Goal: Task Accomplishment & Management: Complete application form

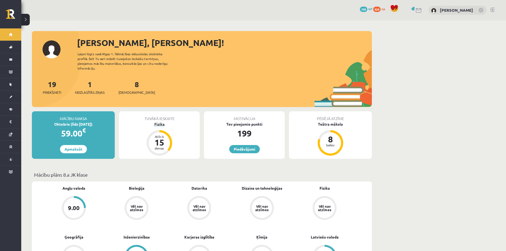
click at [162, 121] on div "Fizika" at bounding box center [159, 124] width 81 height 6
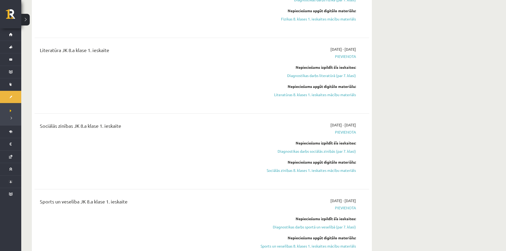
scroll to position [372, 0]
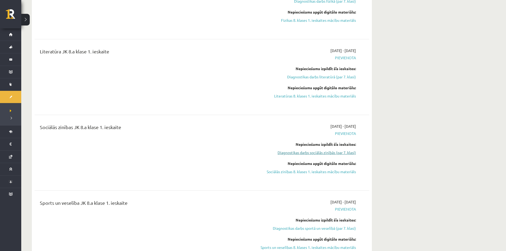
click at [334, 153] on link "Diagnostikas darbs sociālās zinībās (par 7. klasi)" at bounding box center [306, 153] width 100 height 6
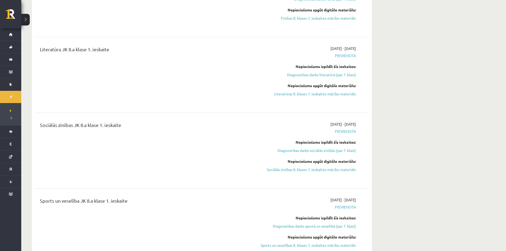
scroll to position [423, 0]
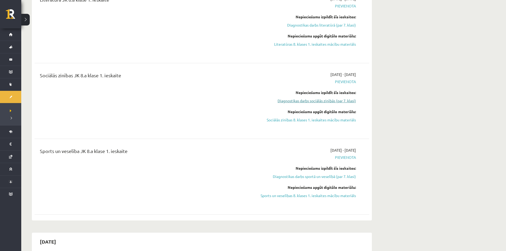
click at [312, 102] on link "Diagnostikas darbs sociālās zinībās (par 7. klasi)" at bounding box center [306, 101] width 100 height 6
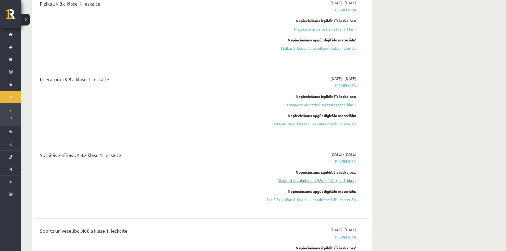
click at [300, 181] on link "Diagnostikas darbs sociālās zinībās (par 7. klasi)" at bounding box center [306, 181] width 100 height 6
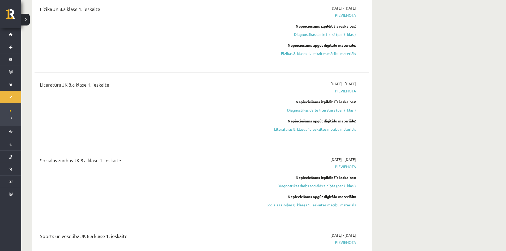
scroll to position [344, 0]
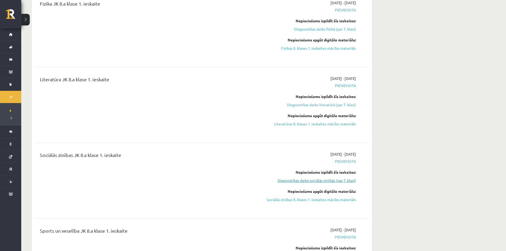
click at [299, 181] on link "Diagnostikas darbs sociālās zinībās (par 7. klasi)" at bounding box center [306, 181] width 100 height 6
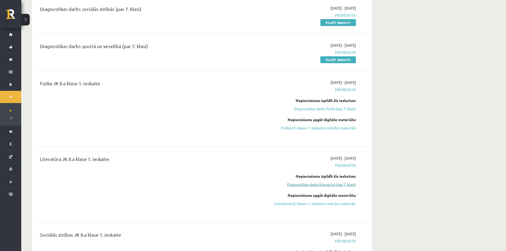
click at [309, 185] on link "Diagnostikas darbs literatūrā (par 7. klasi)" at bounding box center [306, 185] width 100 height 6
click at [309, 143] on div "Fizika JK 8.a klase 1. ieskaite 2025-09-16 - 2025-09-30 Pievienota Nepieciešams…" at bounding box center [202, 108] width 334 height 69
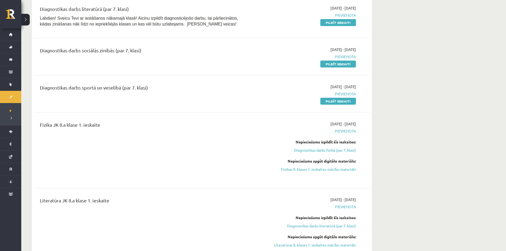
click at [314, 230] on div "2025-09-16 - 2025-09-30 Pievienota Nepieciešams izpildīt šīs ieskaites: Diagnos…" at bounding box center [306, 226] width 108 height 58
click at [312, 230] on div "2025-09-16 - 2025-09-30 Pievienota Nepieciešams izpildīt šīs ieskaites: Diagnos…" at bounding box center [306, 226] width 108 height 58
click at [312, 228] on link "Diagnostikas darbs literatūrā (par 7. klasi)" at bounding box center [306, 226] width 100 height 6
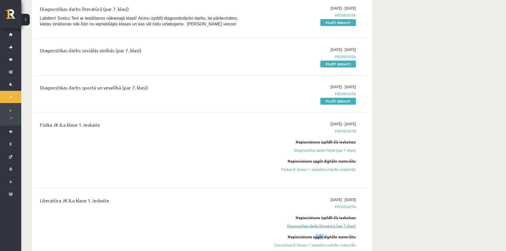
click at [312, 228] on link "Diagnostikas darbs literatūrā (par 7. klasi)" at bounding box center [306, 226] width 100 height 6
click at [241, 211] on div "Literatūra JK 8.a klase 1. ieskaite" at bounding box center [144, 226] width 216 height 58
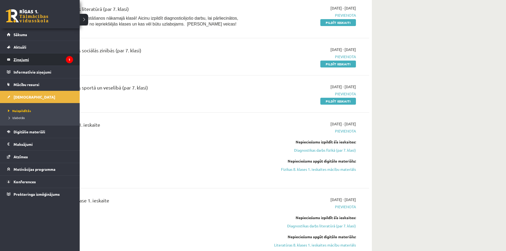
click at [13, 61] on link "Ziņojumi 1" at bounding box center [40, 59] width 66 height 12
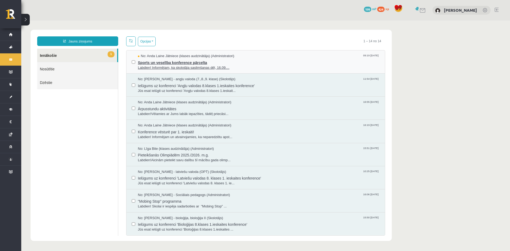
click at [201, 63] on span "Sports un veselība konference pārcelta" at bounding box center [259, 62] width 242 height 7
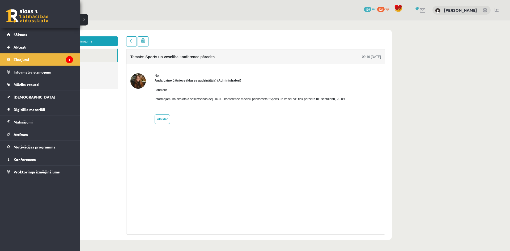
click at [12, 13] on link at bounding box center [27, 15] width 42 height 13
click at [11, 13] on link at bounding box center [27, 15] width 42 height 13
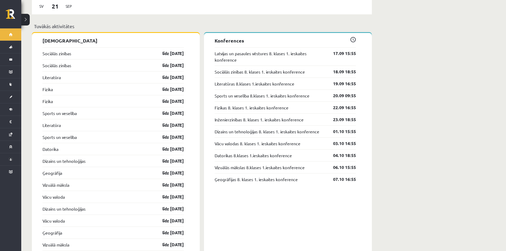
scroll to position [478, 0]
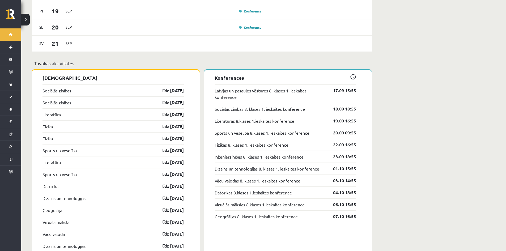
click at [55, 87] on link "Sociālās zinības" at bounding box center [56, 90] width 29 height 6
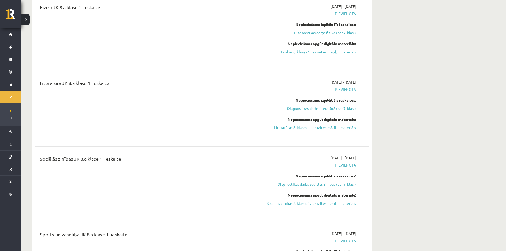
scroll to position [372, 0]
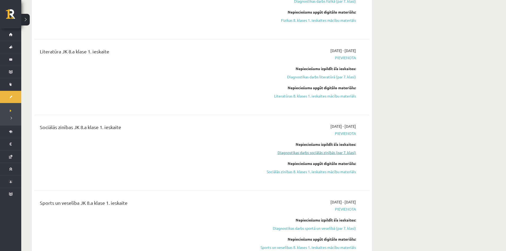
click at [304, 153] on link "Diagnostikas darbs sociālās zinībās (par 7. klasi)" at bounding box center [306, 153] width 100 height 6
click at [304, 111] on div "Literatūra JK 8.a klase 1. ieskaite 2025-09-16 - 2025-09-30 Pievienota Nepiecie…" at bounding box center [202, 76] width 334 height 69
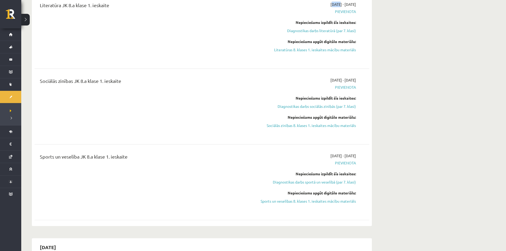
scroll to position [423, 0]
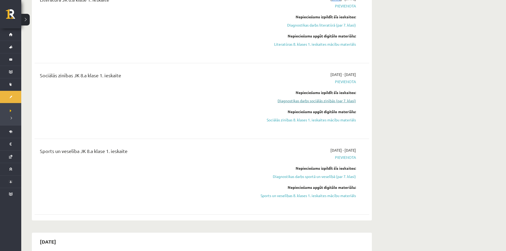
click at [320, 101] on link "Diagnostikas darbs sociālās zinībās (par 7. klasi)" at bounding box center [306, 101] width 100 height 6
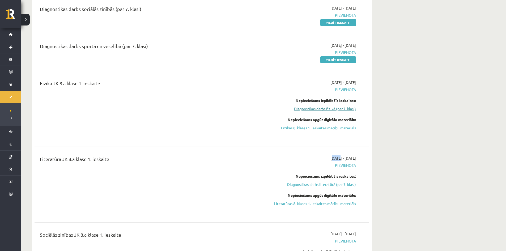
click at [318, 109] on link "Diagnostikas darbs fizikā (par 7. klasi)" at bounding box center [306, 109] width 100 height 6
click at [318, 31] on div "Diagnostikas darbs sociālās zinībās (par 7. klasi) 2025-09-16 - 2025-09-30 Piev…" at bounding box center [202, 15] width 334 height 31
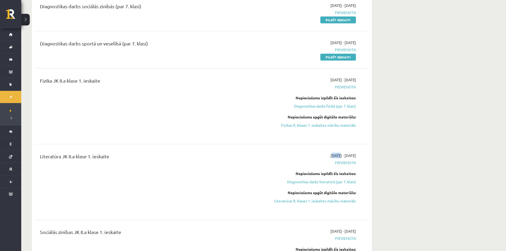
scroll to position [265, 0]
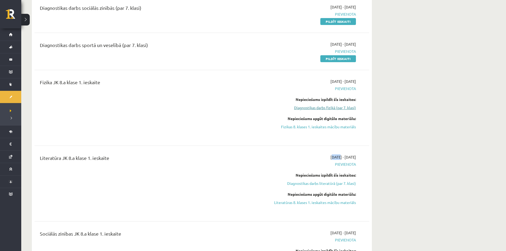
click at [295, 109] on link "Diagnostikas darbs fizikā (par 7. klasi)" at bounding box center [306, 108] width 100 height 6
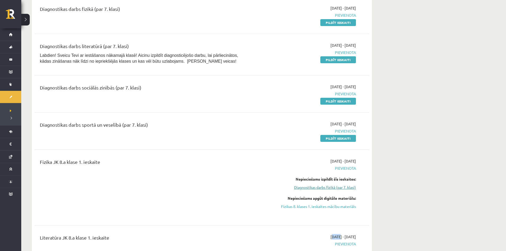
click at [319, 186] on link "Diagnostikas darbs fizikā (par 7. klasi)" at bounding box center [306, 188] width 100 height 6
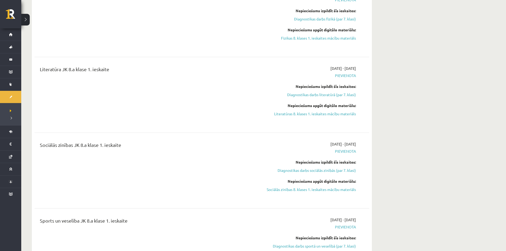
scroll to position [371, 0]
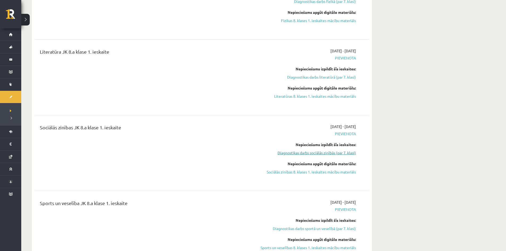
click at [298, 153] on link "Diagnostikas darbs sociālās zinībās (par 7. klasi)" at bounding box center [306, 153] width 100 height 6
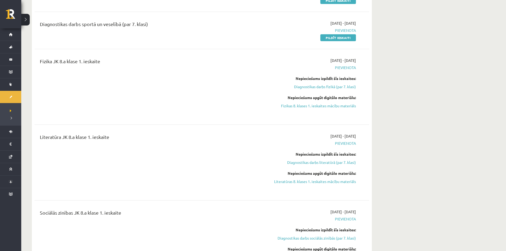
scroll to position [344, 0]
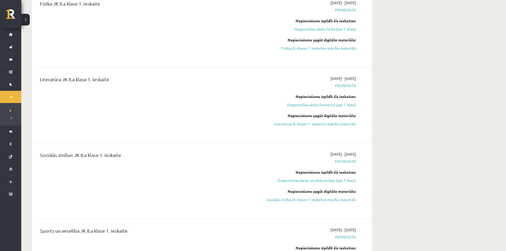
drag, startPoint x: 314, startPoint y: 181, endPoint x: 294, endPoint y: 179, distance: 20.1
click at [295, 179] on link "Diagnostikas darbs sociālās zinībās (par 7. klasi)" at bounding box center [306, 181] width 100 height 6
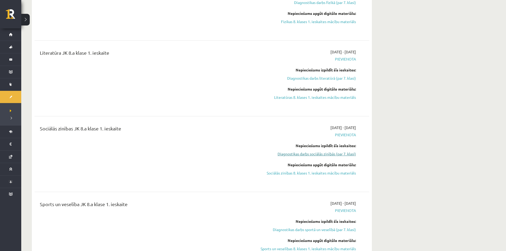
click at [318, 154] on link "Diagnostikas darbs sociālās zinībās (par 7. klasi)" at bounding box center [306, 154] width 100 height 6
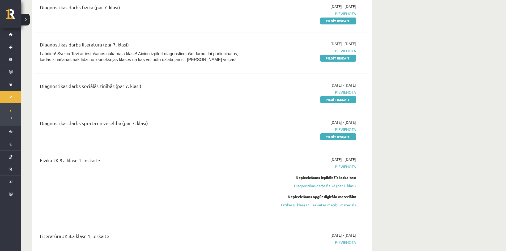
scroll to position [131, 0]
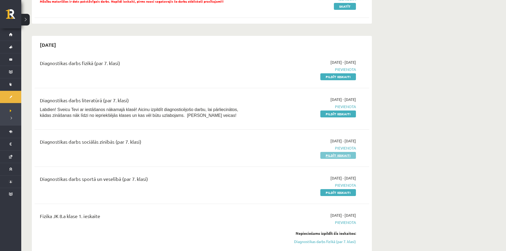
click at [335, 157] on link "Pildīt ieskaiti" at bounding box center [338, 155] width 36 height 7
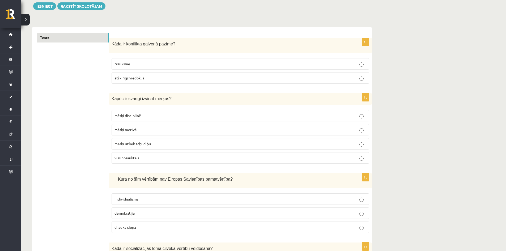
scroll to position [80, 0]
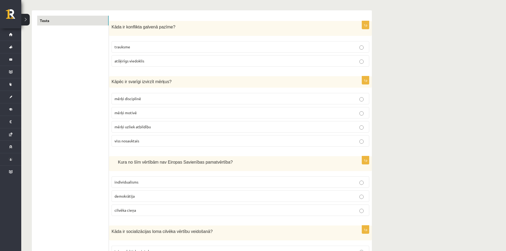
click at [348, 115] on p "mērķi motivē" at bounding box center [240, 113] width 252 height 6
click at [363, 141] on p "viss nosauktais" at bounding box center [240, 141] width 252 height 6
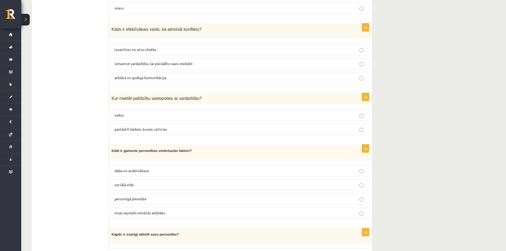
scroll to position [504, 0]
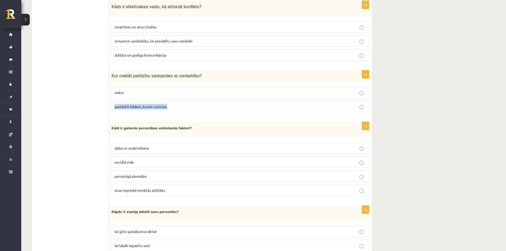
click at [359, 105] on label "pastāstīt kādam, kuram uzticies" at bounding box center [240, 106] width 258 height 11
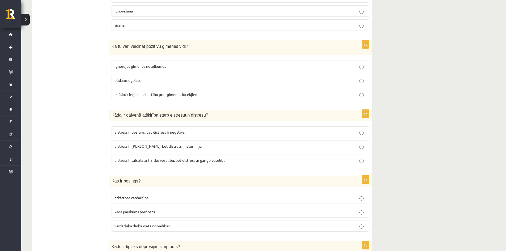
scroll to position [1327, 0]
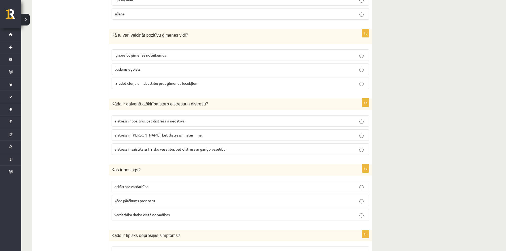
click at [359, 121] on label "eistress ir pozitīvs, bet distress ir negatīvs." at bounding box center [240, 120] width 258 height 11
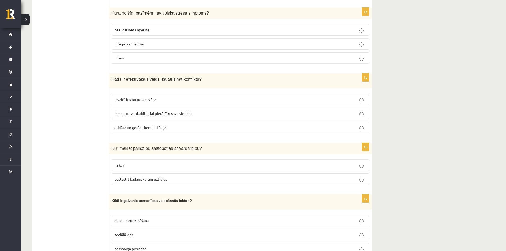
scroll to position [410, 0]
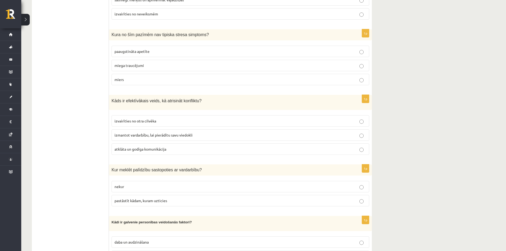
drag, startPoint x: 404, startPoint y: 191, endPoint x: 432, endPoint y: 181, distance: 30.1
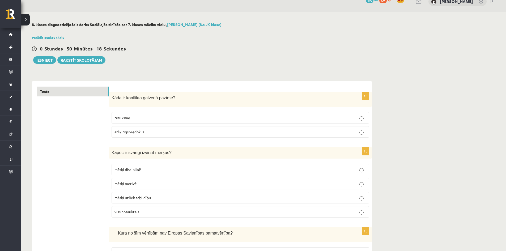
scroll to position [0, 0]
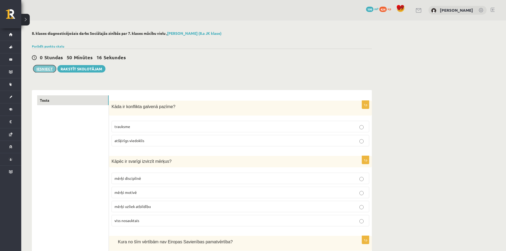
click at [44, 70] on button "Iesniegt" at bounding box center [44, 68] width 23 height 7
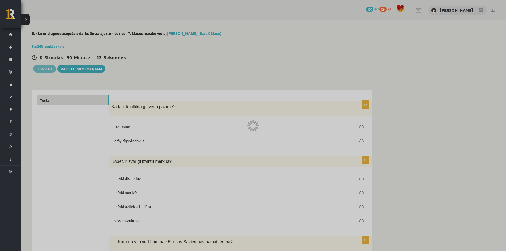
click at [277, 26] on div at bounding box center [253, 125] width 506 height 251
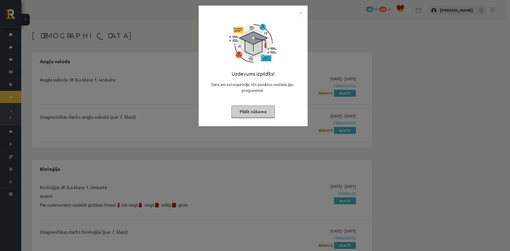
click at [254, 112] on button "Pildīt nākamo" at bounding box center [253, 111] width 44 height 12
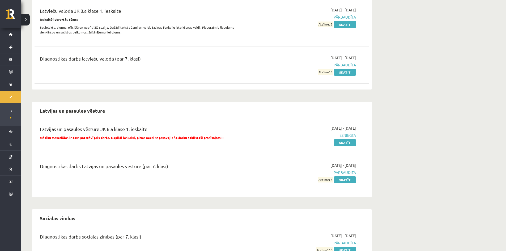
scroll to position [292, 0]
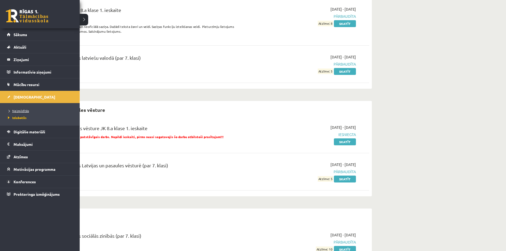
click at [15, 110] on span "Neizpildītās" at bounding box center [18, 111] width 22 height 4
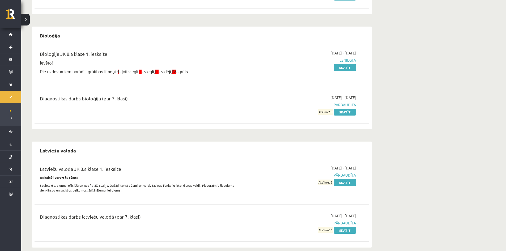
scroll to position [132, 0]
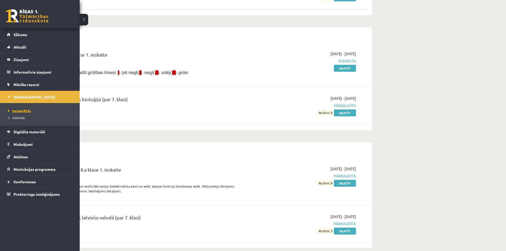
click at [15, 111] on span "Neizpildītās" at bounding box center [19, 111] width 24 height 4
click at [15, 111] on link "Neizpildītās" at bounding box center [41, 110] width 68 height 5
